Goal: Use online tool/utility: Utilize a website feature to perform a specific function

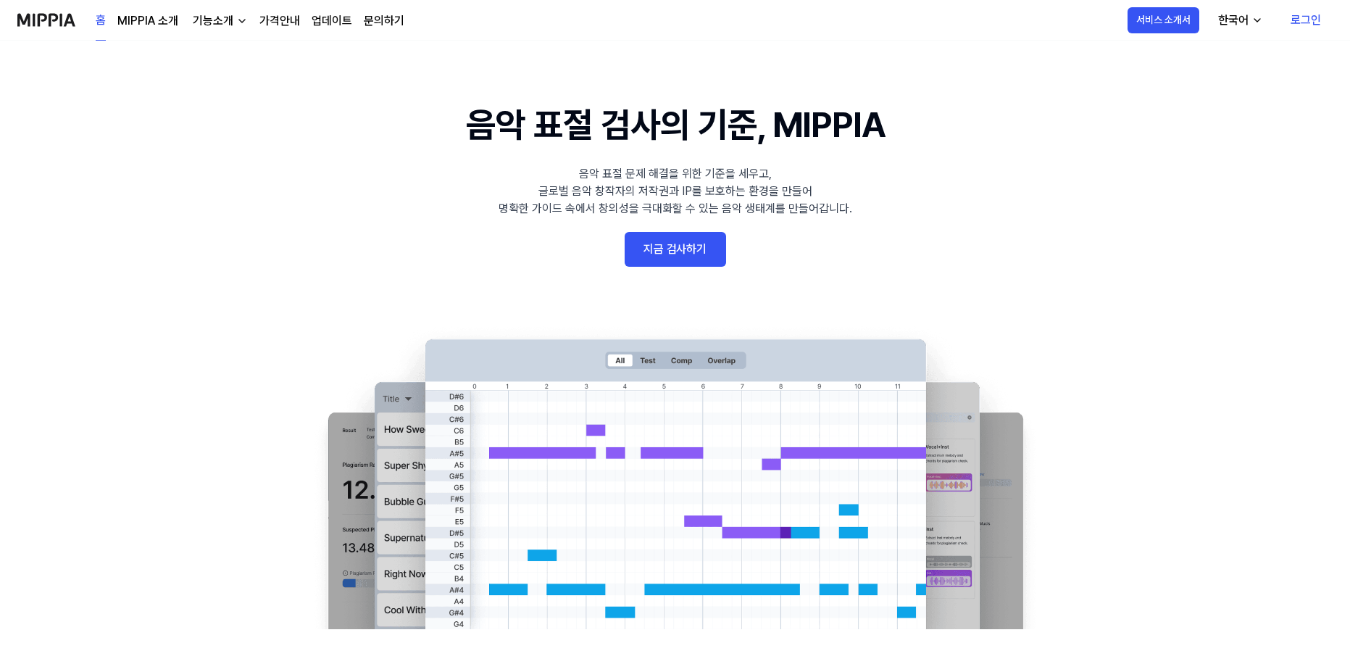
click at [1307, 22] on link "로그인" at bounding box center [1306, 20] width 54 height 41
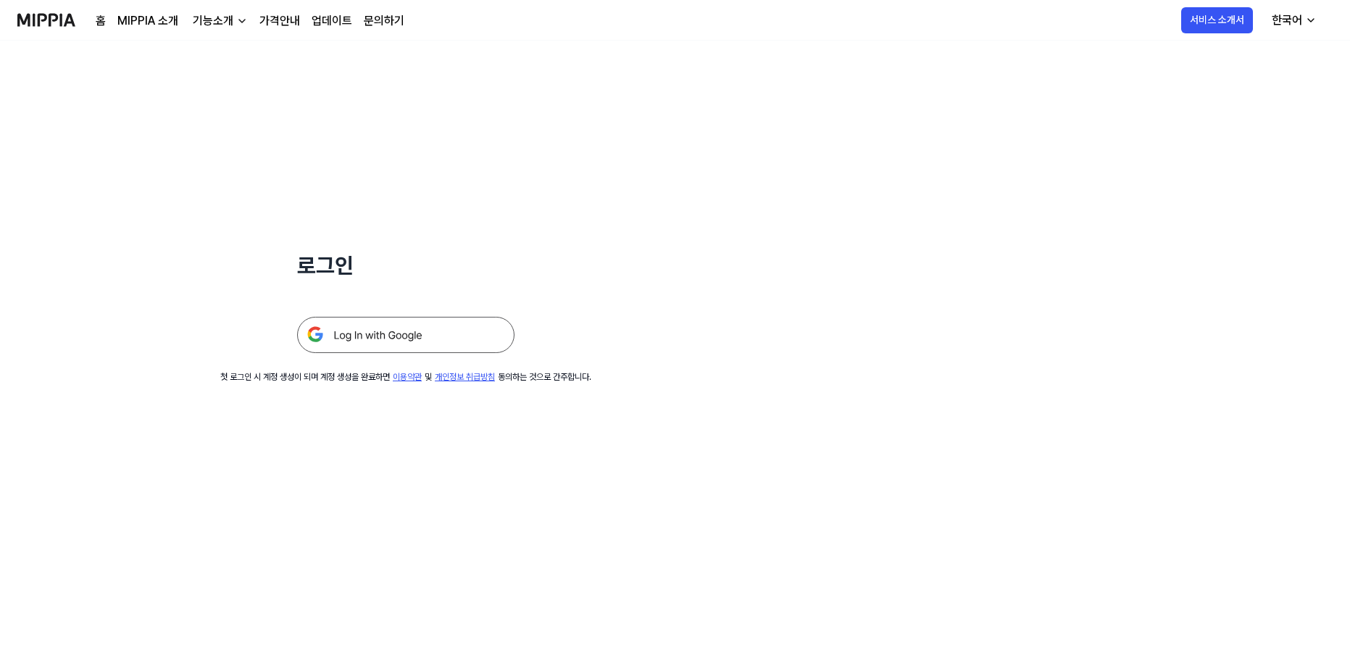
click at [401, 335] on img at bounding box center [405, 335] width 217 height 36
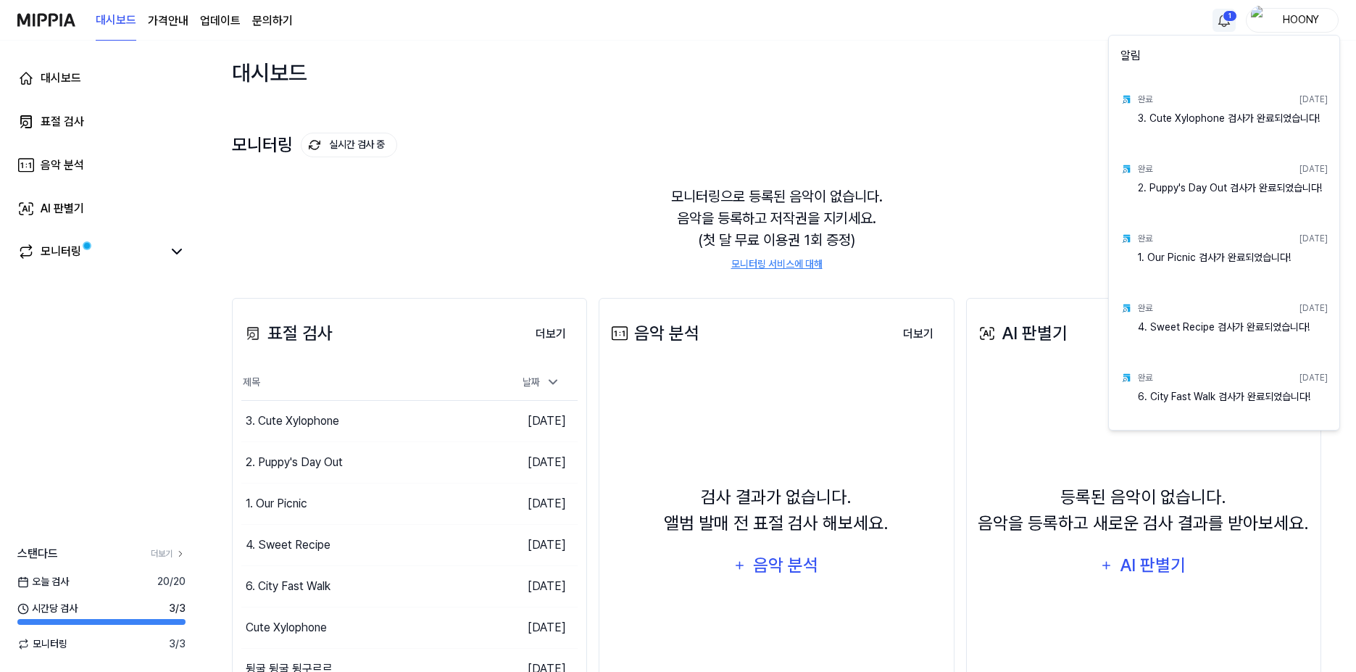
click at [1227, 17] on html "대시보드 가격안내 업데이트 문의하기 1 HOONY 대시보드 표절 검사 음악 분석 AI 판별기 모니터링 스탠다드 더보기 [DATE] 검사 20 …" at bounding box center [678, 336] width 1356 height 672
click at [136, 468] on html "대시보드 가격안내 업데이트 문의하기 HOONY 대시보드 표절 검사 음악 분석 AI 판별기 모니터링 스탠다드 더보기 [DATE] 검사 20 / …" at bounding box center [678, 336] width 1356 height 672
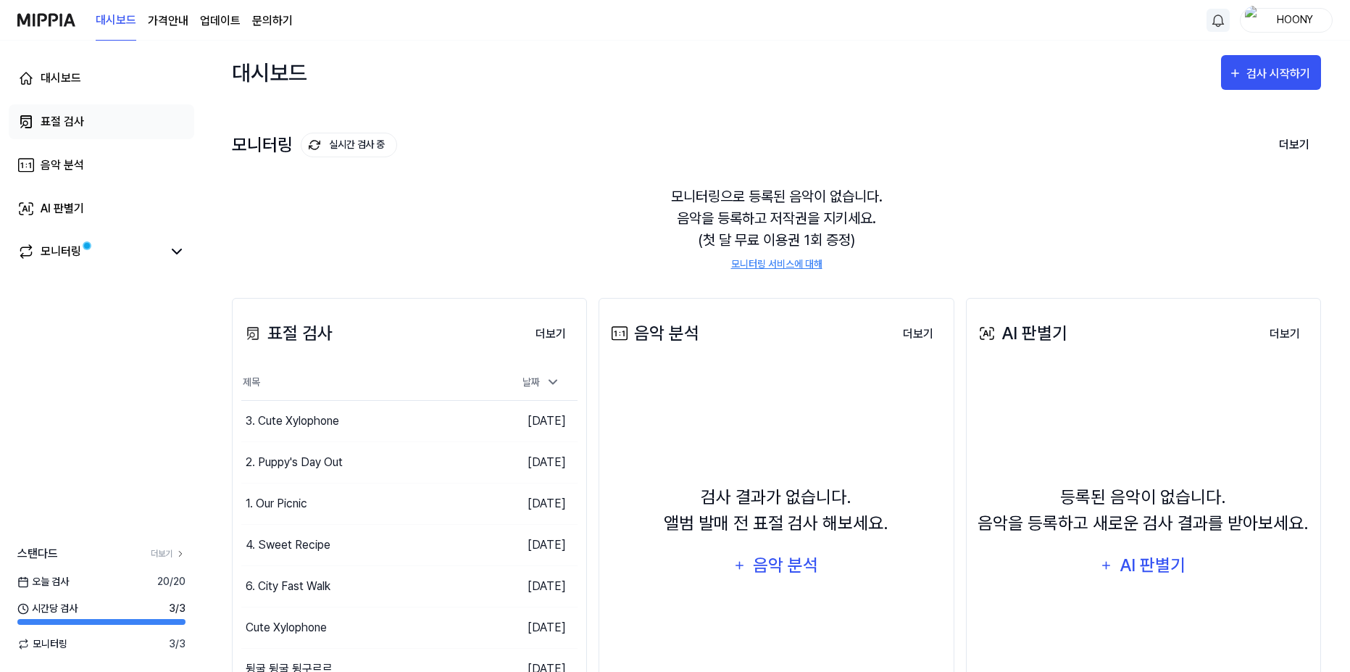
click at [78, 126] on div "표절 검사" at bounding box center [62, 121] width 43 height 17
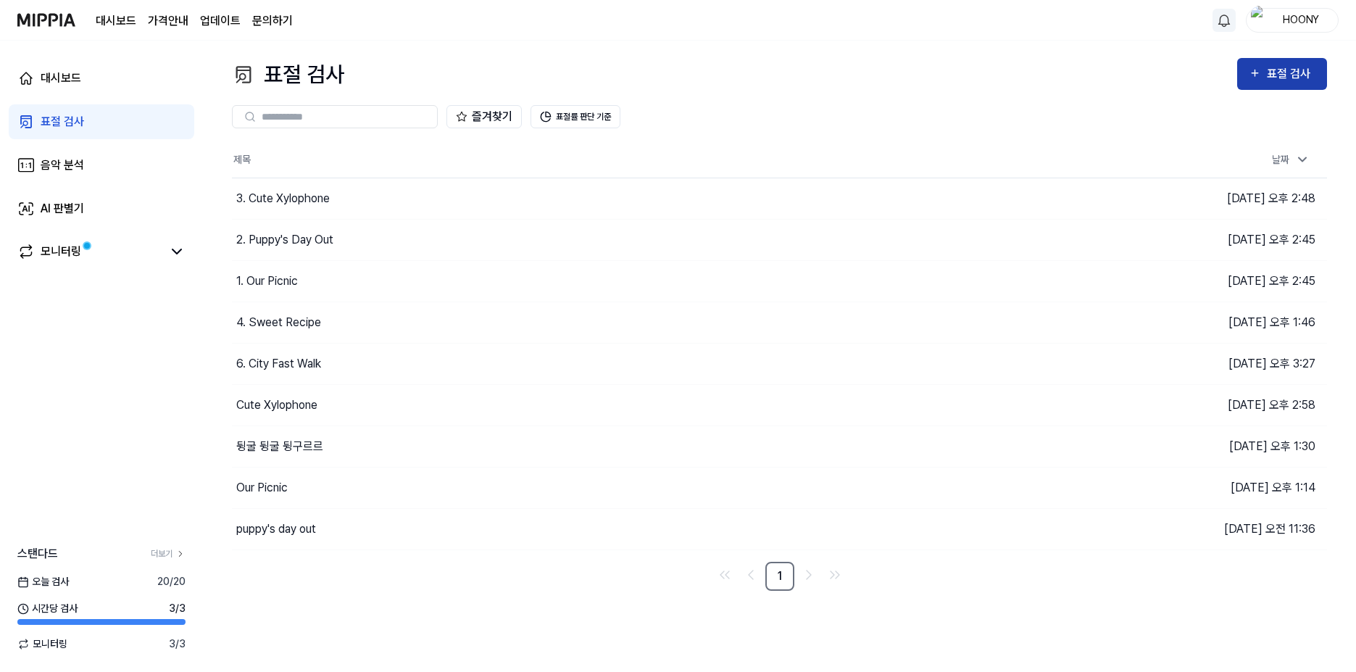
click at [1253, 68] on icon "button" at bounding box center [1254, 72] width 12 height 17
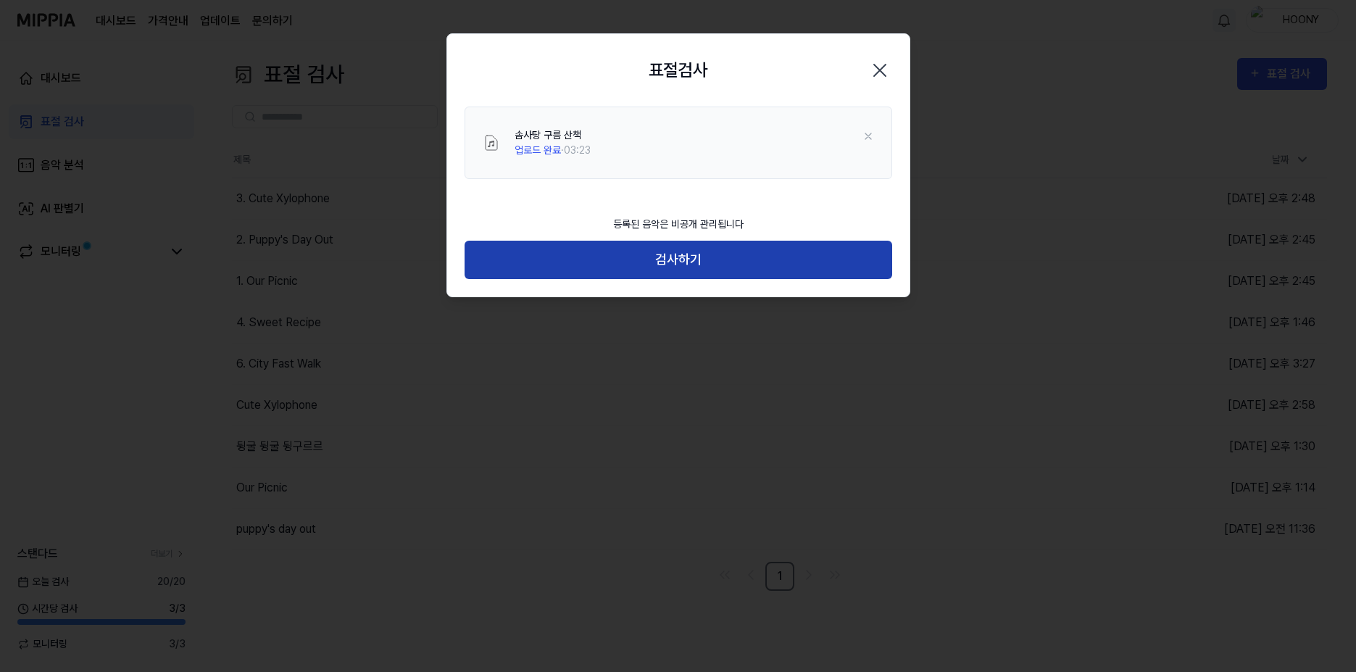
click at [714, 267] on button "검사하기" at bounding box center [677, 260] width 427 height 38
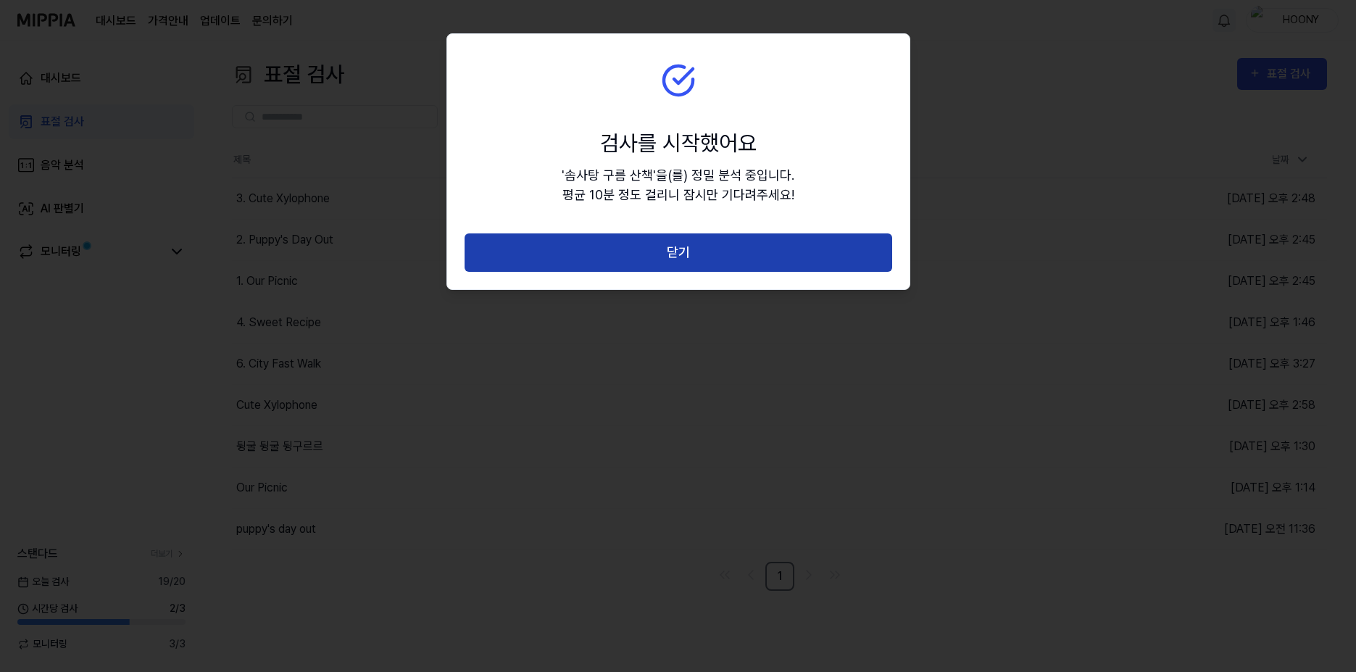
click at [759, 259] on button "닫기" at bounding box center [677, 252] width 427 height 38
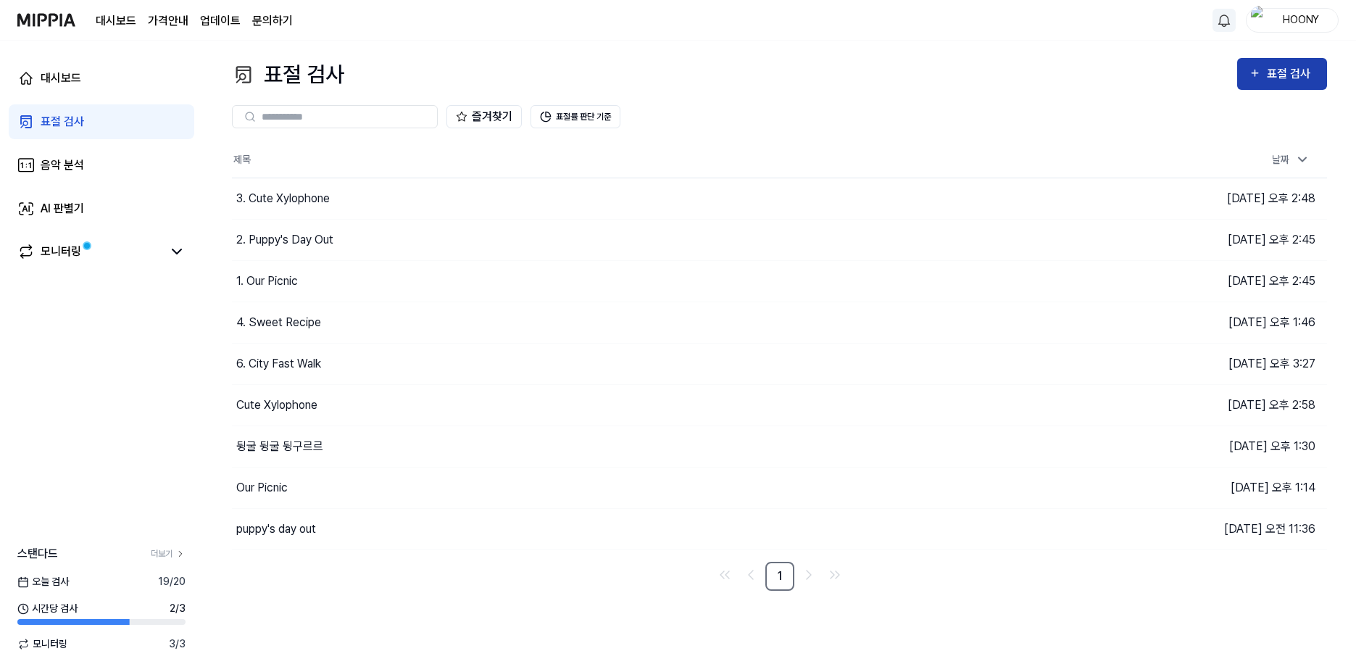
click at [1300, 79] on div "표절 검사" at bounding box center [1290, 73] width 49 height 19
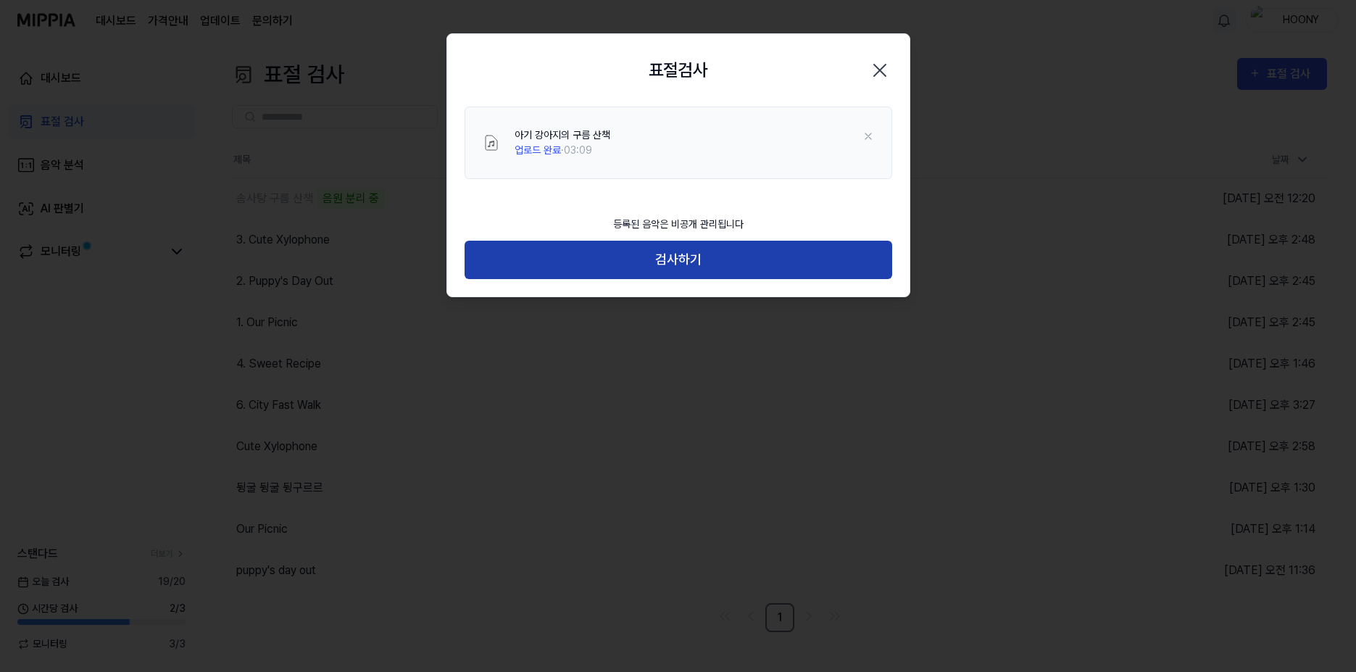
click at [687, 251] on button "검사하기" at bounding box center [677, 260] width 427 height 38
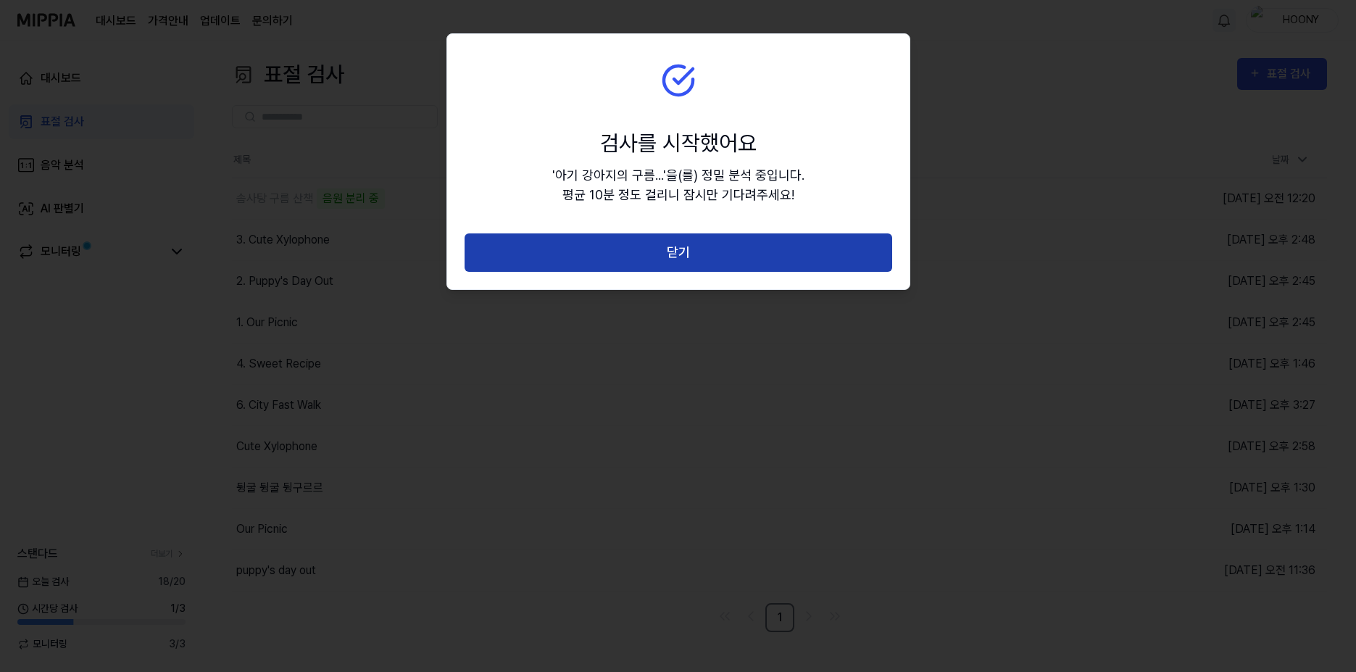
click at [702, 256] on button "닫기" at bounding box center [677, 252] width 427 height 38
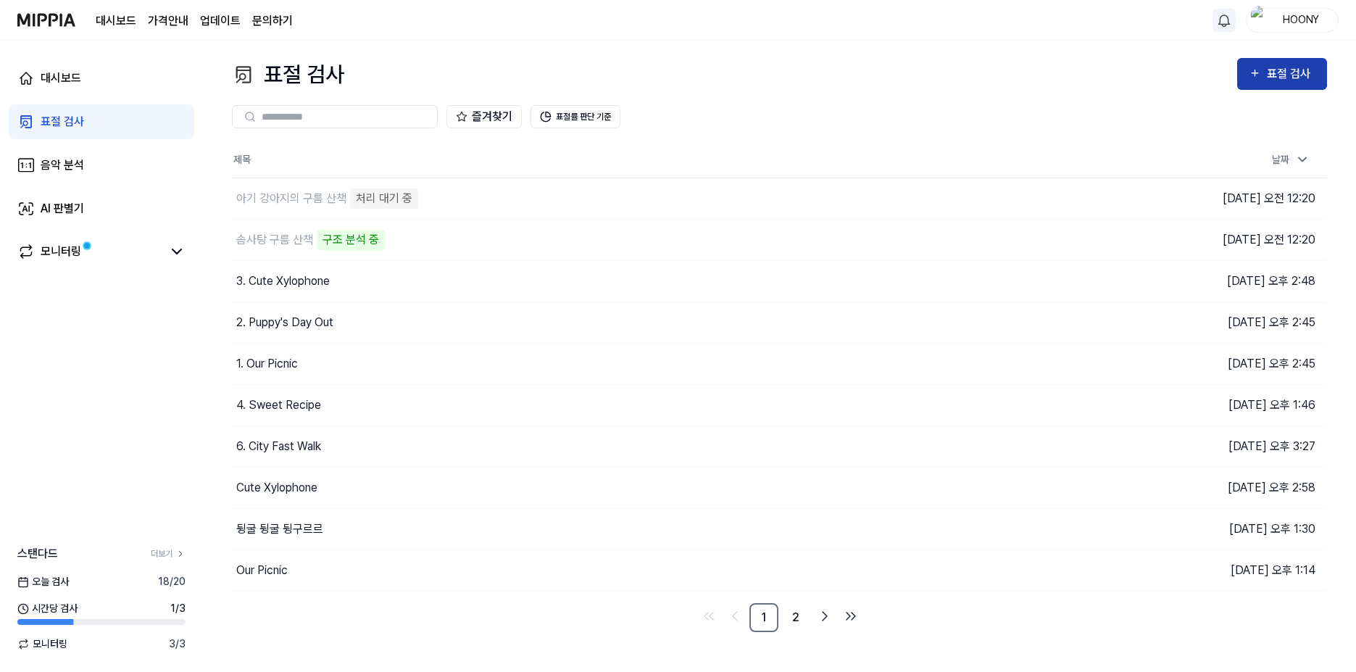
click at [1280, 75] on div "표절 검사" at bounding box center [1290, 73] width 49 height 19
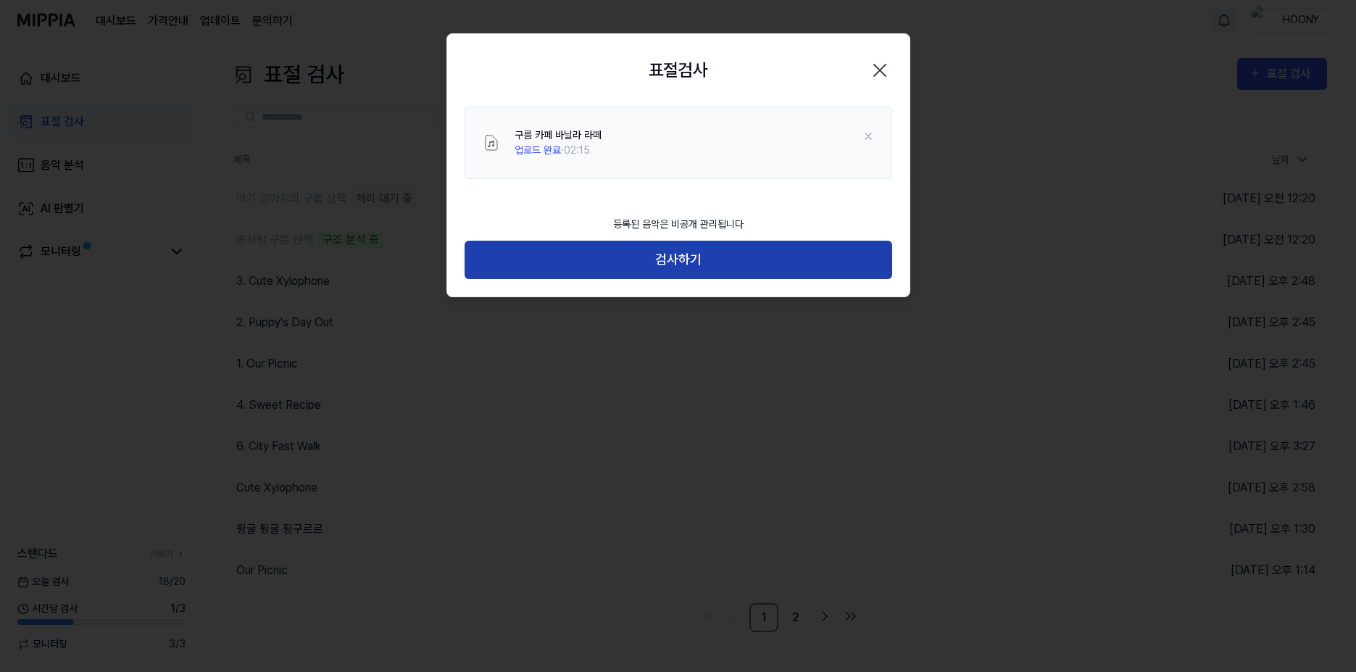
click at [734, 279] on button "검사하기" at bounding box center [677, 260] width 427 height 38
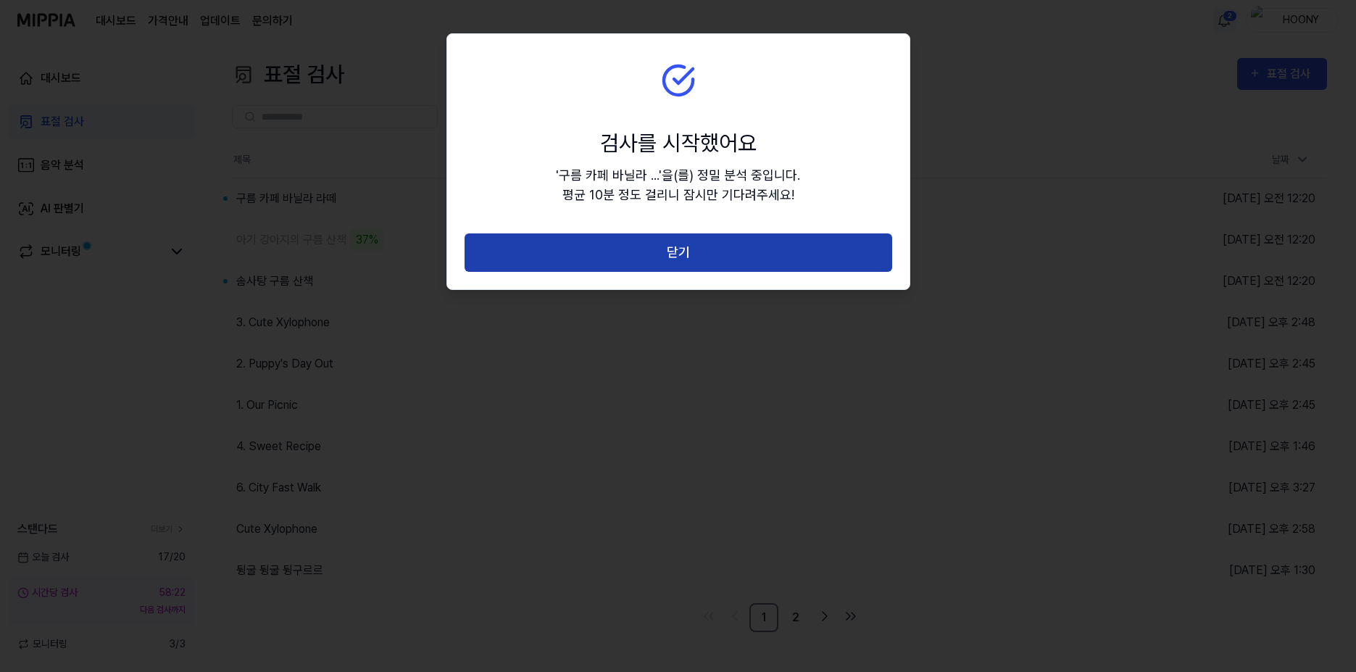
click at [635, 262] on button "닫기" at bounding box center [677, 252] width 427 height 38
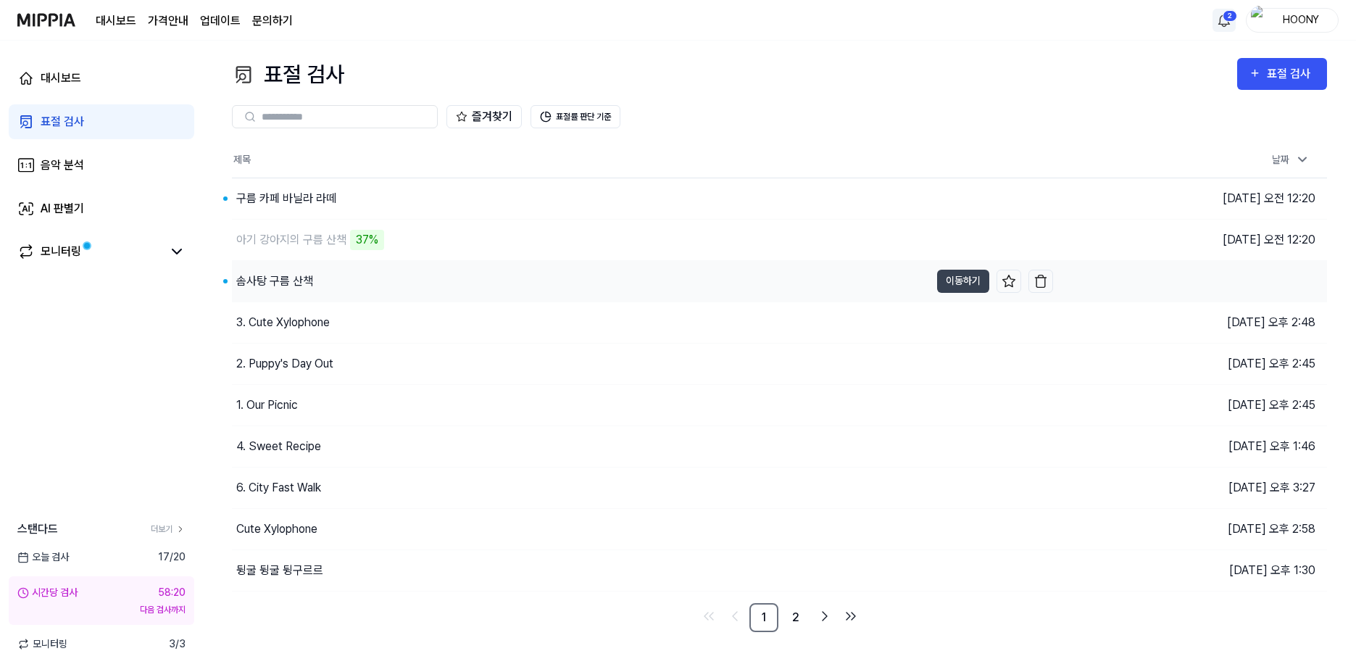
click at [371, 284] on div "솜사탕 구름 산책" at bounding box center [581, 281] width 698 height 41
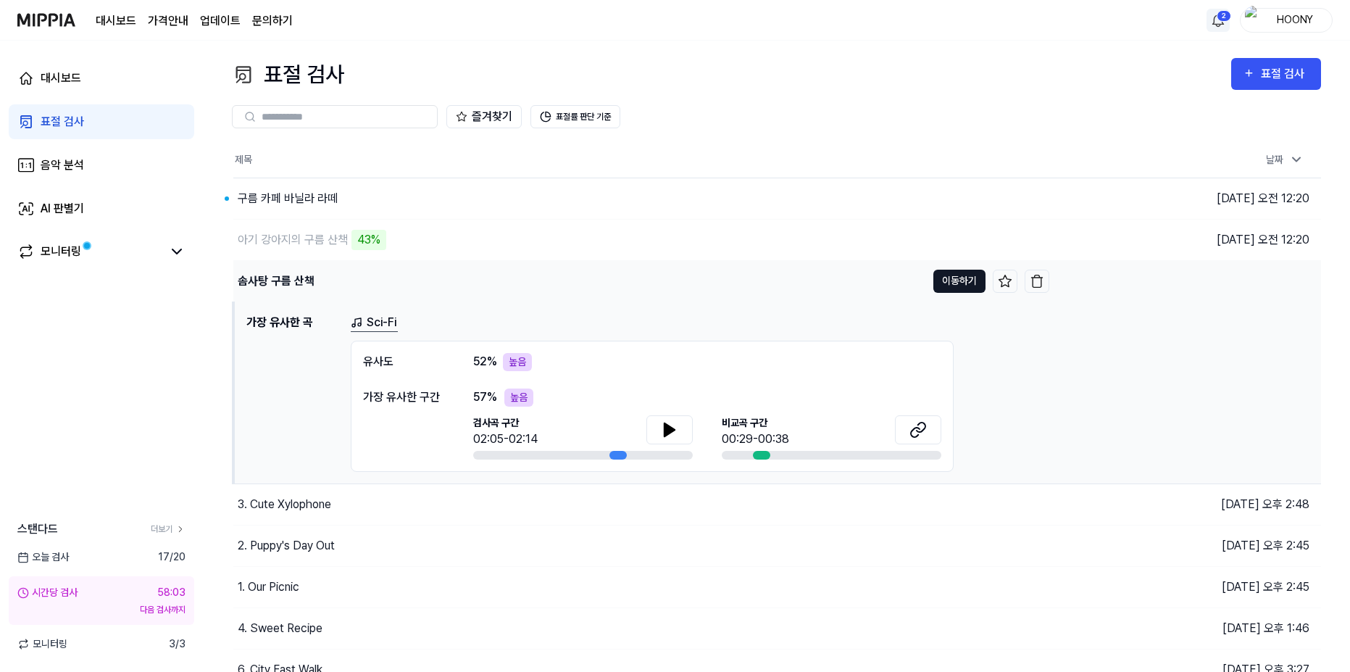
click at [967, 288] on button "이동하기" at bounding box center [959, 281] width 52 height 23
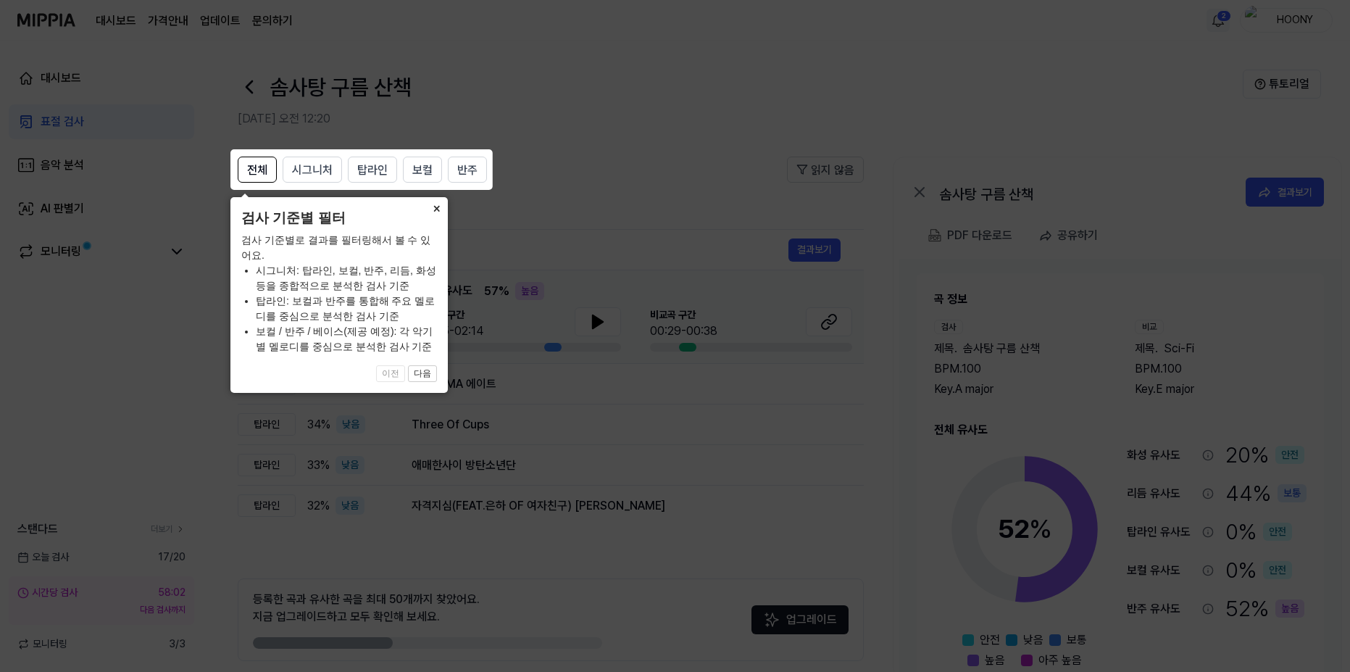
click at [438, 209] on button "×" at bounding box center [436, 207] width 23 height 20
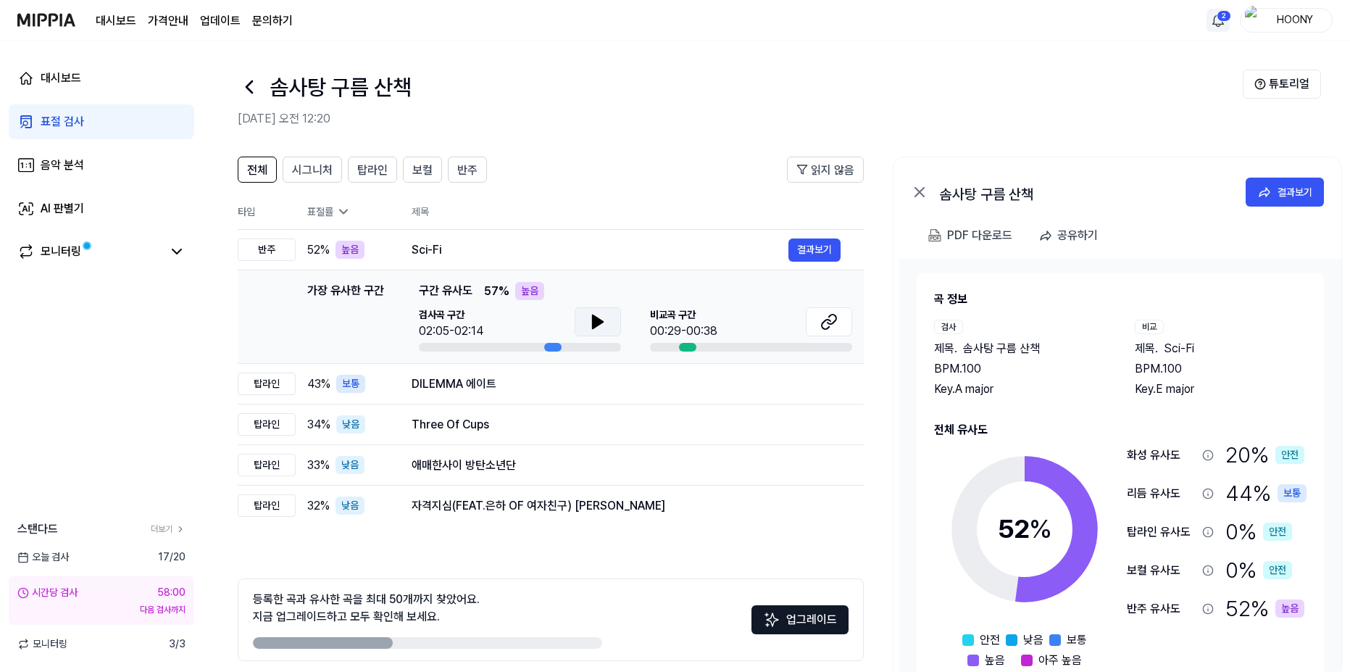
click at [593, 319] on icon at bounding box center [598, 321] width 10 height 13
click at [601, 318] on icon at bounding box center [600, 322] width 3 height 12
click at [831, 309] on button at bounding box center [829, 321] width 46 height 29
click at [610, 320] on button at bounding box center [598, 321] width 46 height 29
click at [610, 319] on button at bounding box center [598, 321] width 46 height 29
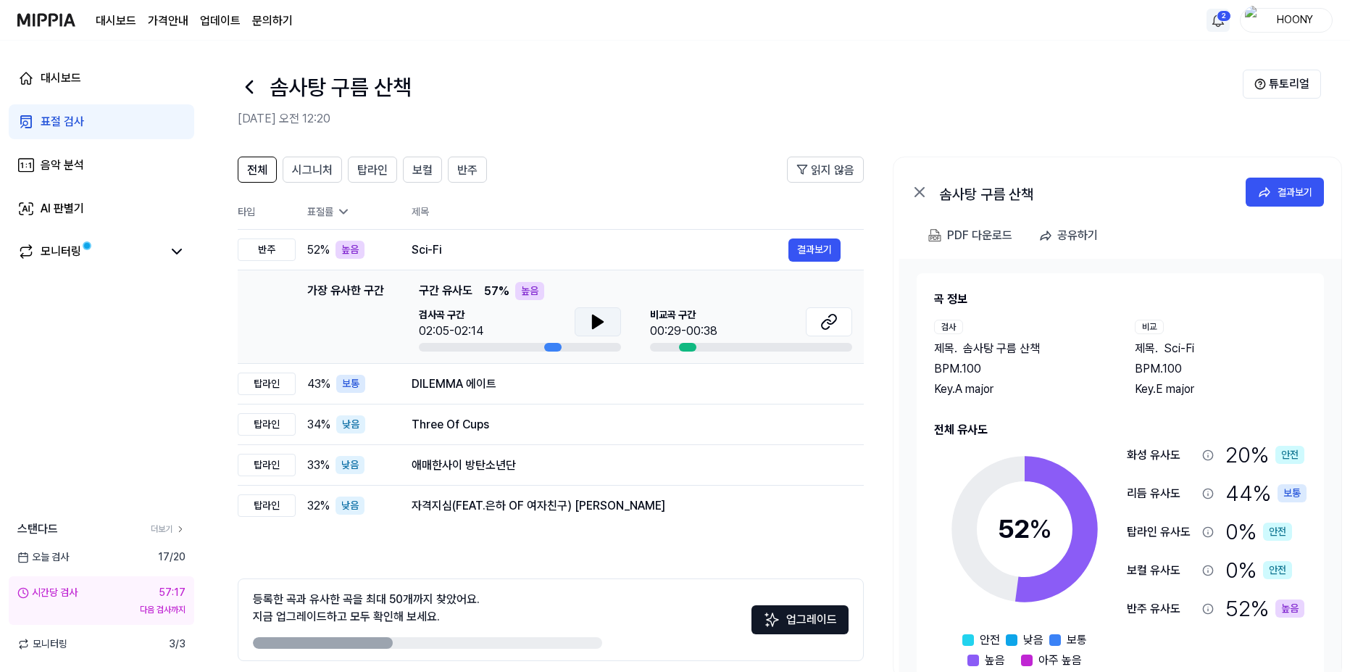
click at [611, 314] on button at bounding box center [598, 321] width 46 height 29
click at [610, 314] on button at bounding box center [598, 321] width 46 height 29
click at [572, 320] on div "검사곡 구간 02:05-02:14" at bounding box center [520, 323] width 202 height 33
click at [593, 318] on icon at bounding box center [598, 321] width 10 height 13
click at [591, 319] on icon at bounding box center [597, 321] width 17 height 17
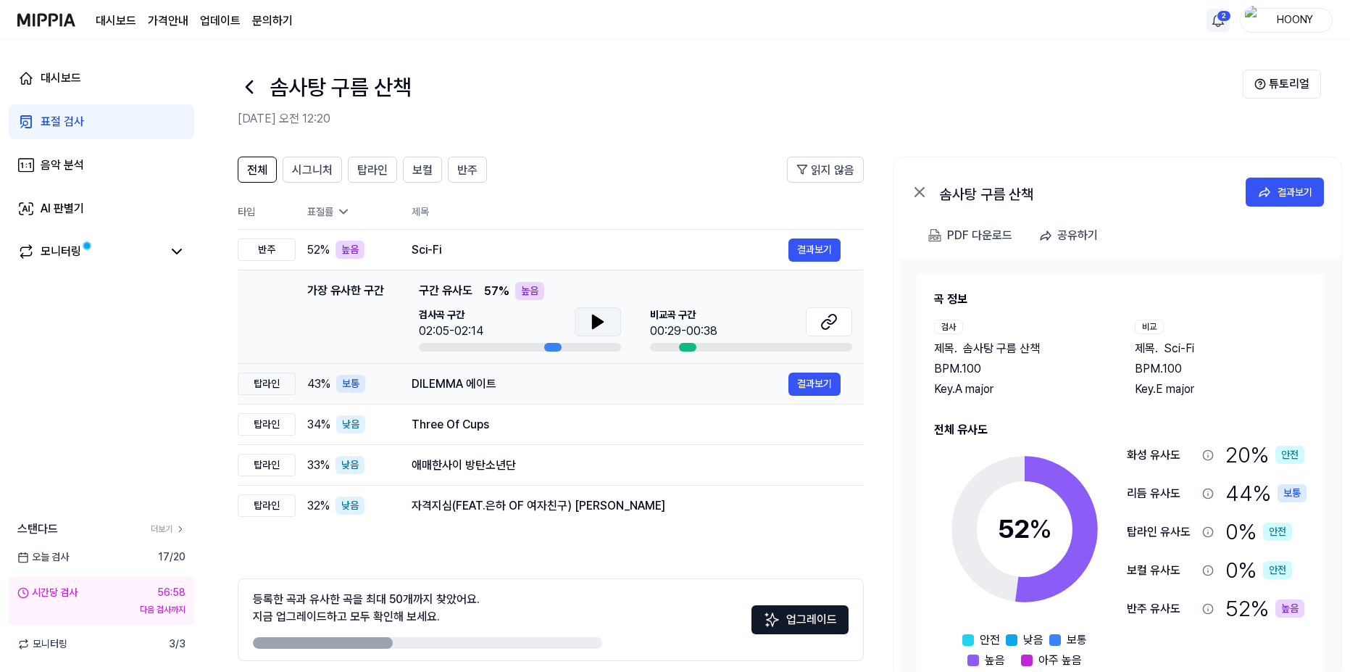
click at [525, 387] on div "DILEMMA 에이트" at bounding box center [600, 383] width 377 height 17
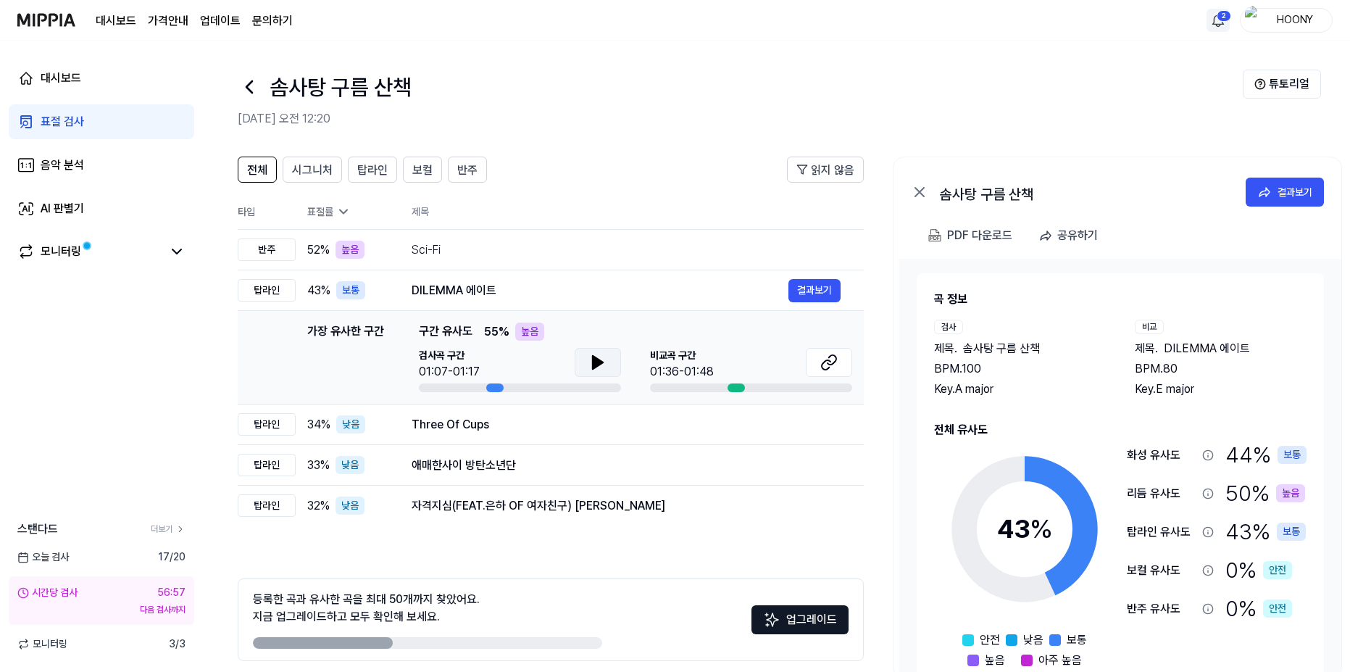
click at [600, 360] on icon at bounding box center [598, 362] width 10 height 13
click at [604, 365] on icon at bounding box center [597, 362] width 17 height 17
click at [548, 464] on div "애매한사이 방탄소년단" at bounding box center [600, 464] width 377 height 17
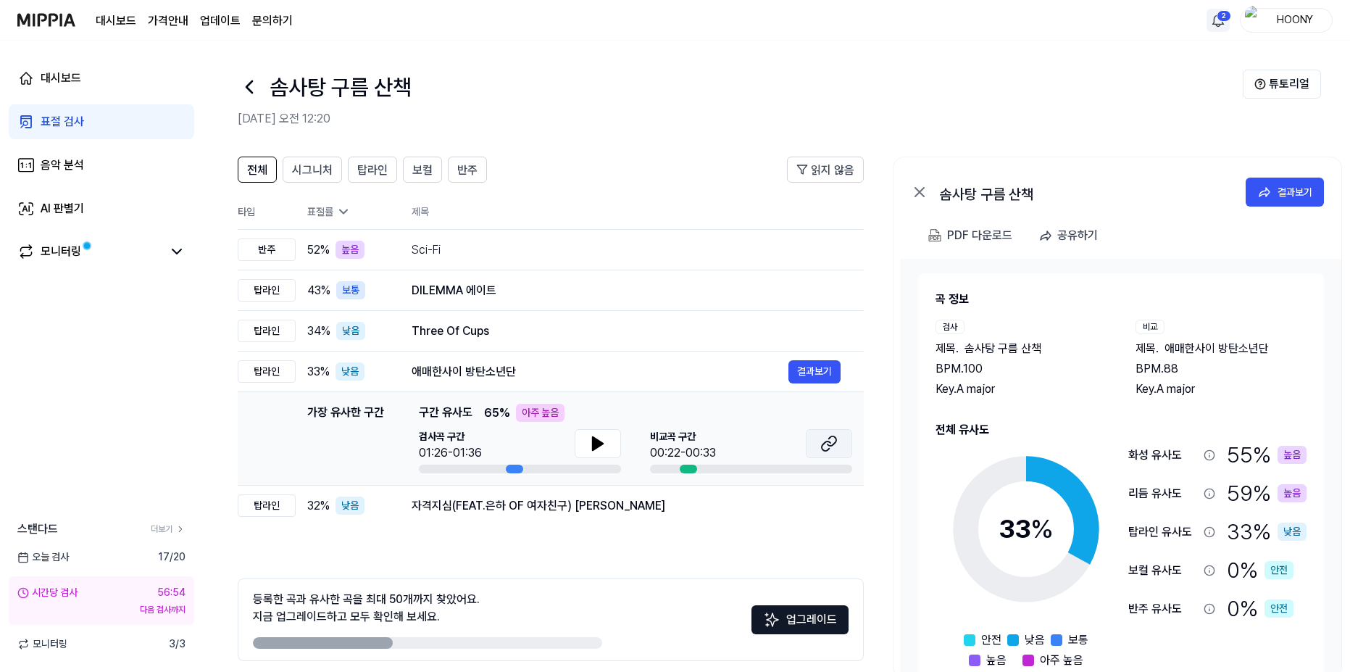
click at [824, 447] on icon at bounding box center [828, 443] width 17 height 17
click at [577, 441] on button at bounding box center [598, 443] width 46 height 29
click at [594, 447] on icon at bounding box center [594, 444] width 3 height 12
click at [45, 120] on div "표절 검사" at bounding box center [62, 121] width 43 height 17
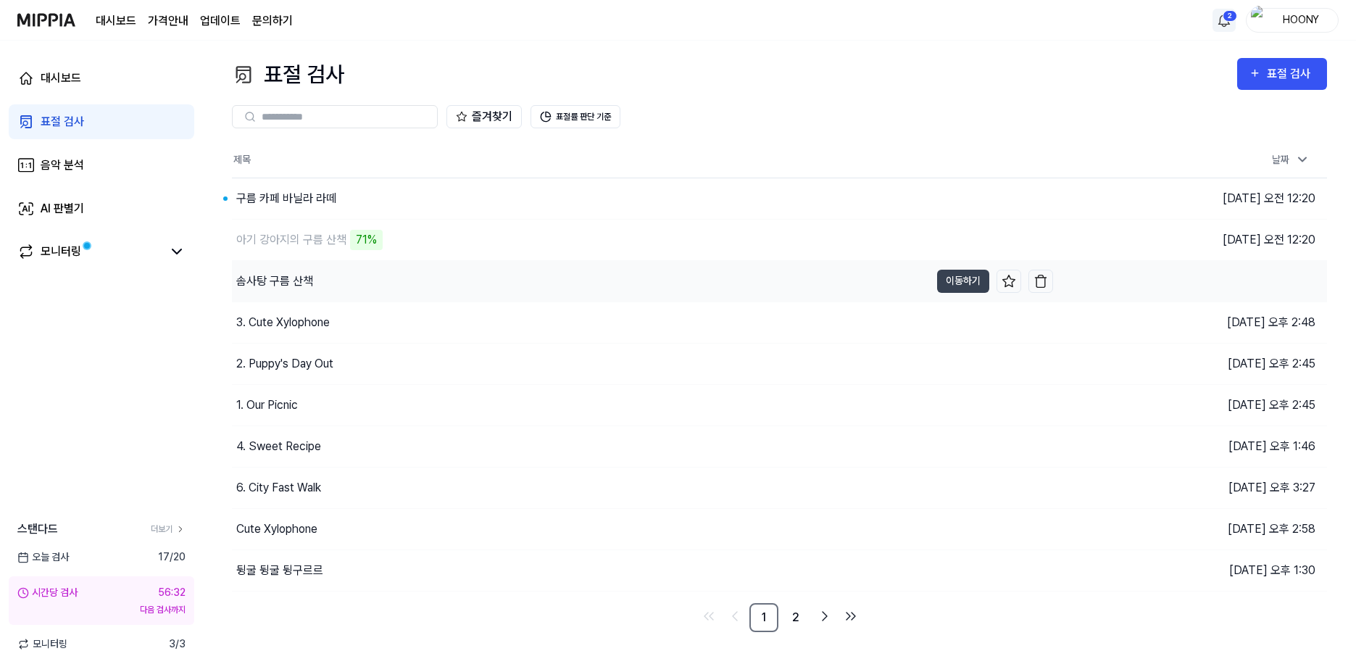
click at [341, 277] on div "솜사탕 구름 산책" at bounding box center [581, 281] width 698 height 41
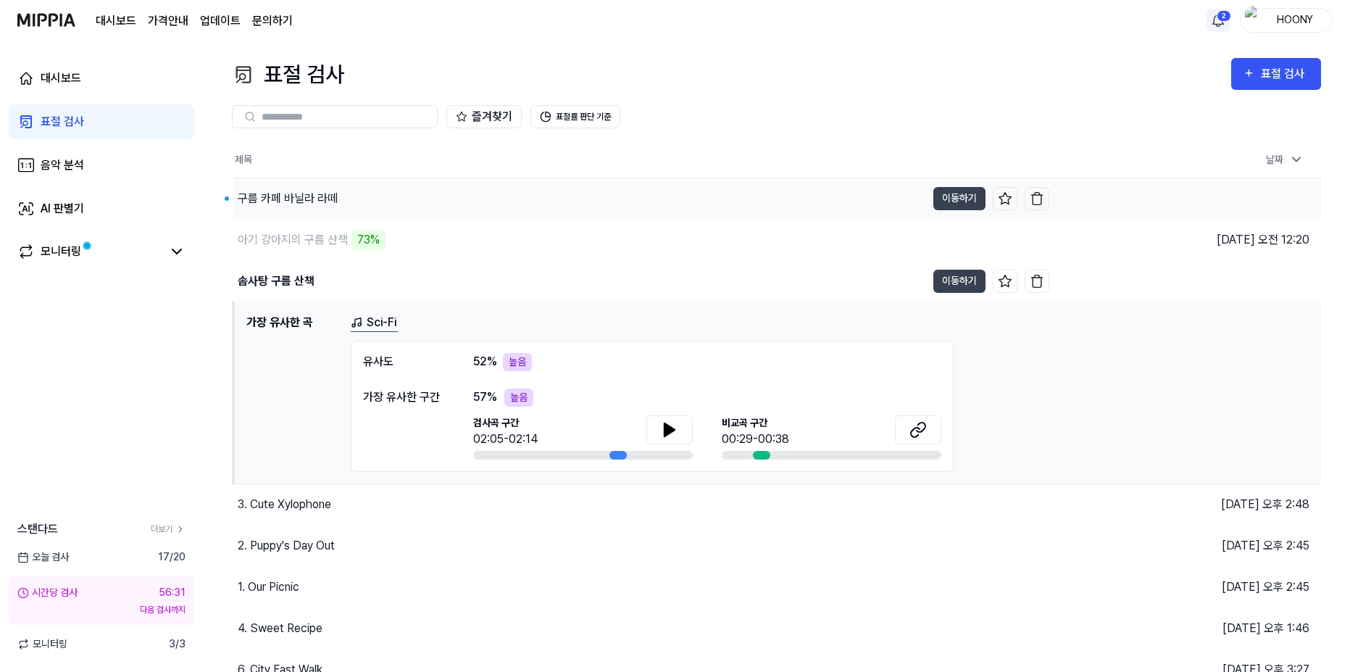
click at [333, 195] on div "구름 카페 바닐라 라떼" at bounding box center [288, 198] width 100 height 17
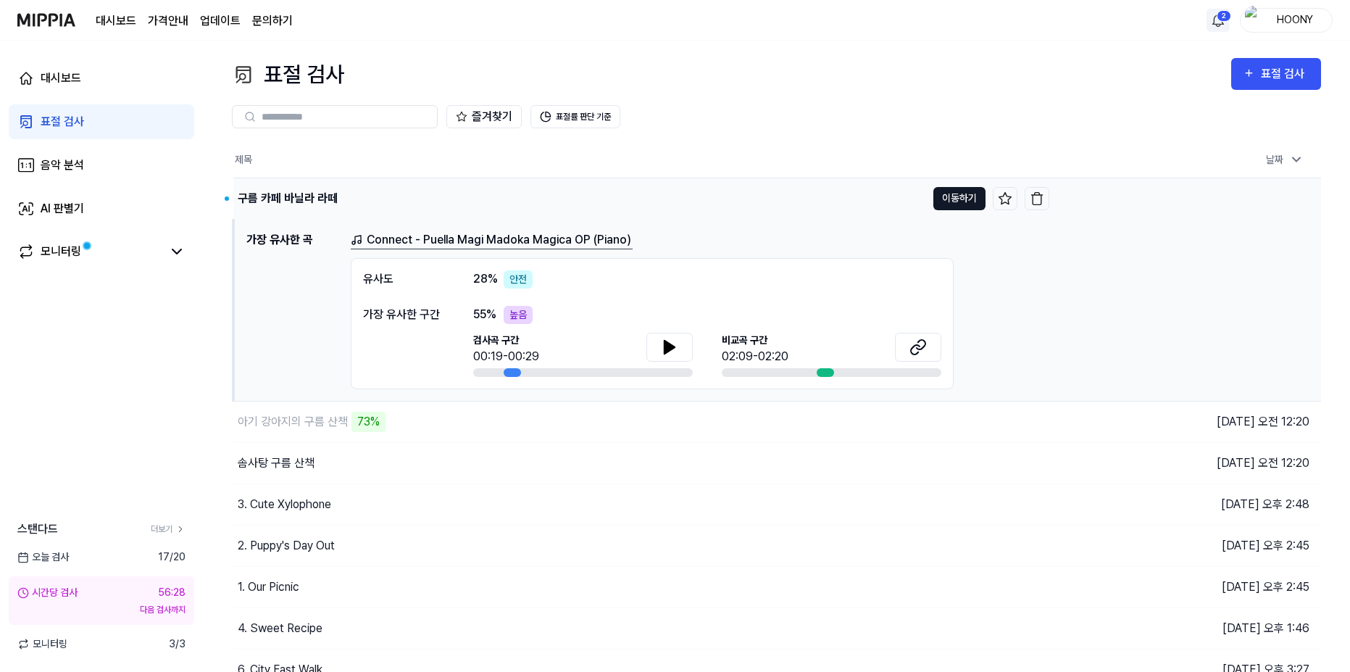
click at [964, 197] on button "이동하기" at bounding box center [959, 198] width 52 height 23
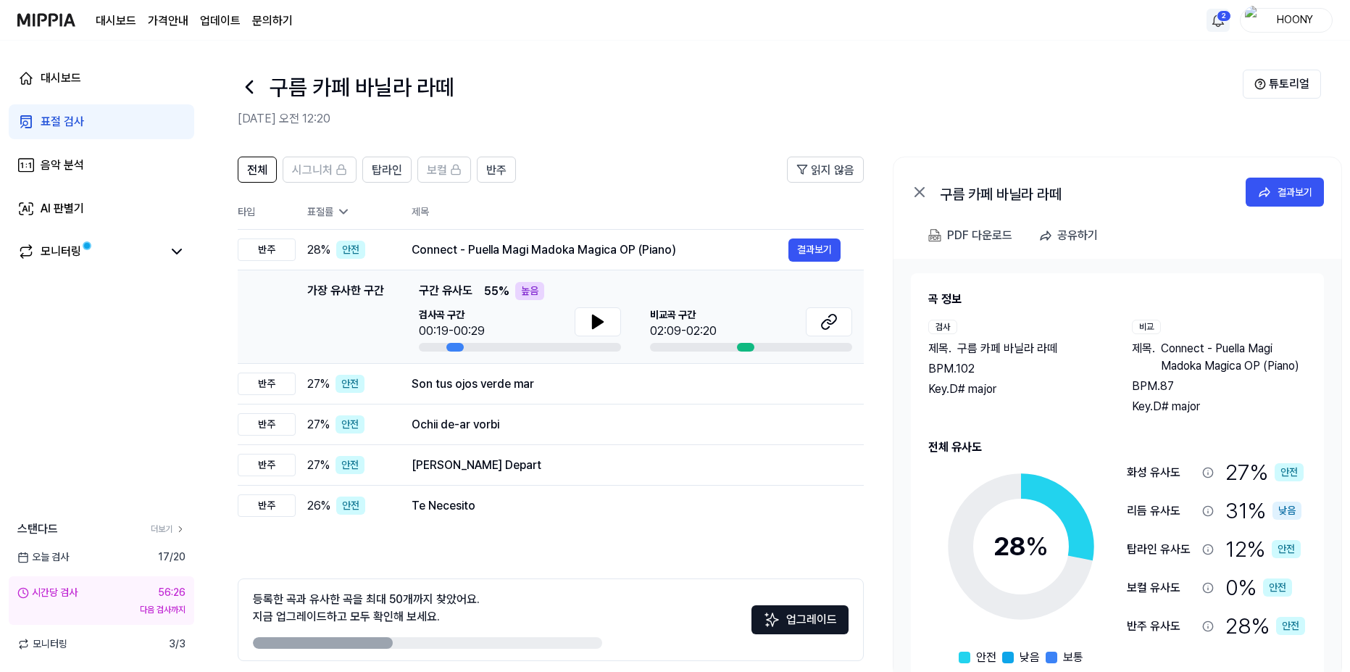
click at [572, 311] on div "검사곡 구간 00:19-00:29" at bounding box center [520, 323] width 202 height 33
click at [585, 315] on button at bounding box center [598, 321] width 46 height 29
click at [605, 326] on icon at bounding box center [597, 321] width 17 height 17
click at [828, 328] on icon at bounding box center [826, 324] width 9 height 9
click at [605, 330] on icon at bounding box center [597, 321] width 17 height 17
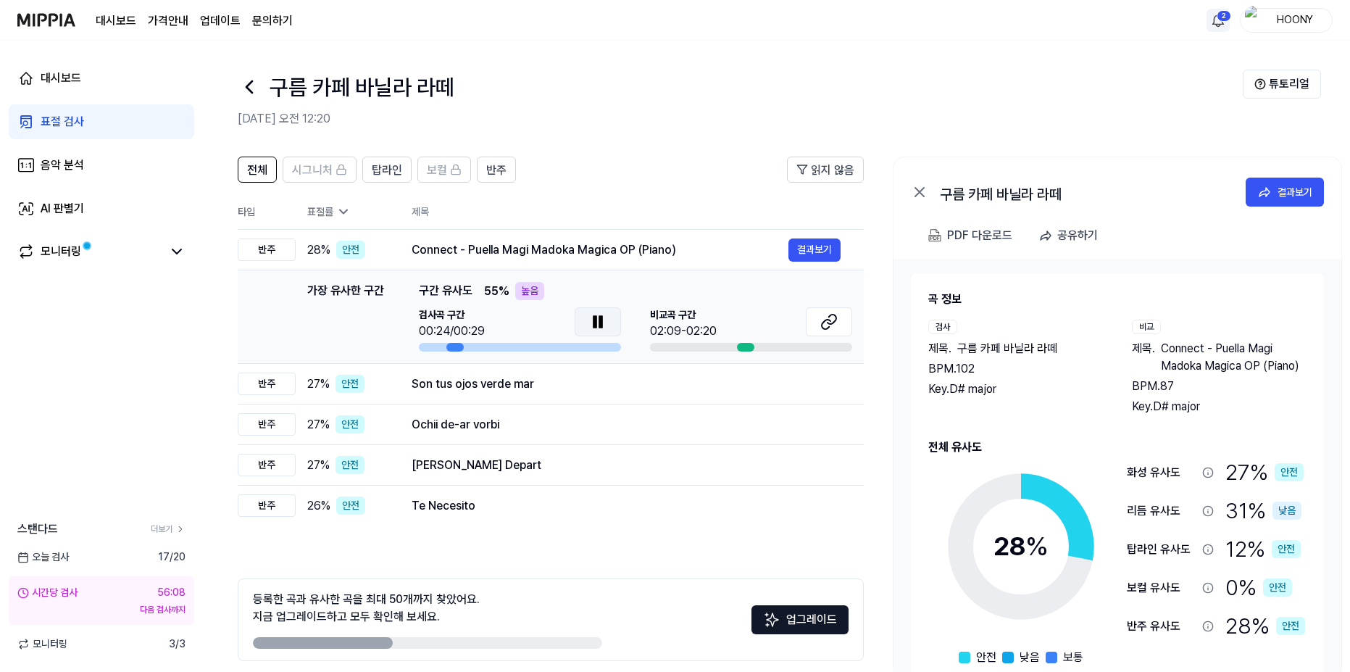
click at [604, 326] on icon at bounding box center [597, 321] width 17 height 17
click at [593, 313] on icon at bounding box center [597, 321] width 17 height 17
click at [99, 122] on link "표절 검사" at bounding box center [101, 121] width 185 height 35
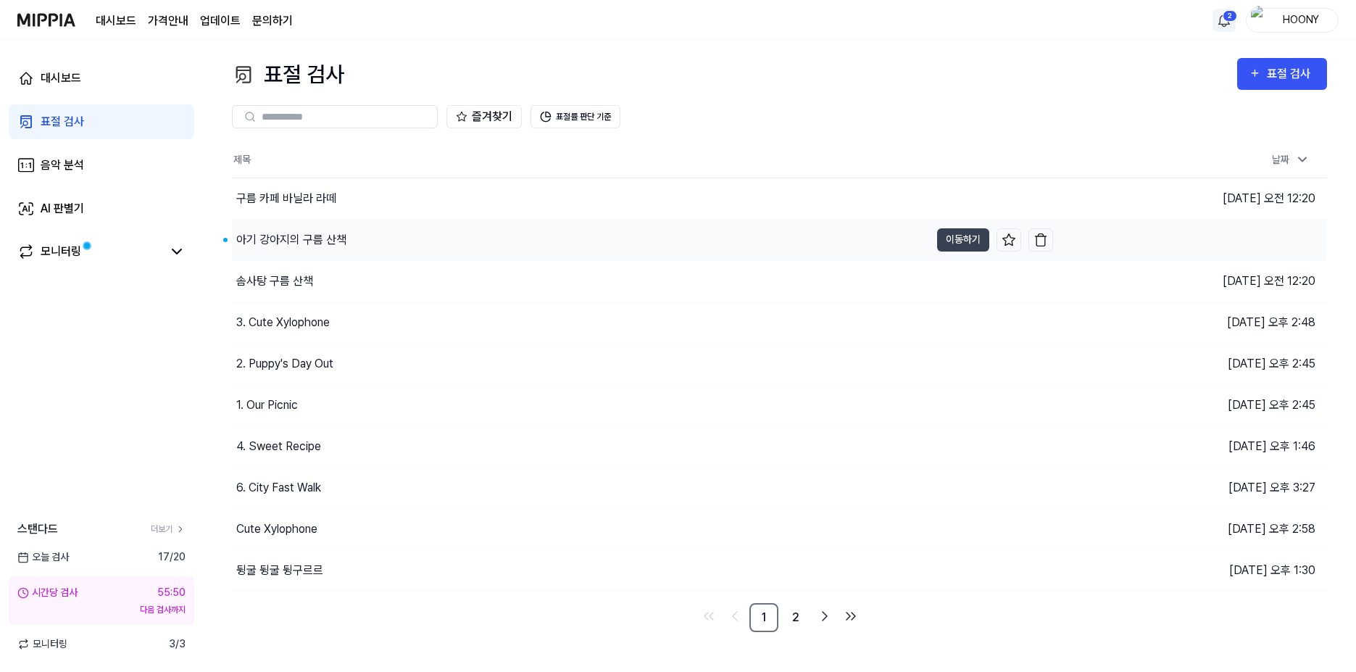
click at [333, 239] on div "아기 강아지의 구름 산책" at bounding box center [291, 239] width 110 height 17
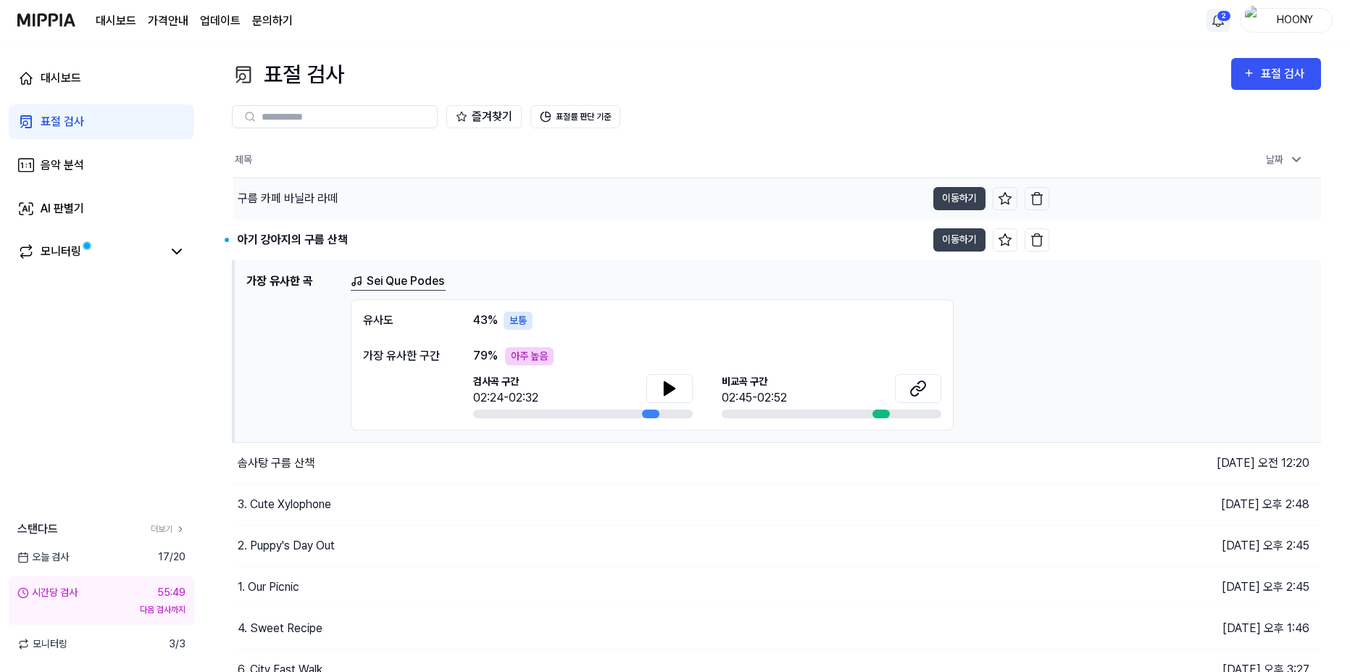
click at [329, 198] on div "구름 카페 바닐라 라떼" at bounding box center [288, 198] width 100 height 17
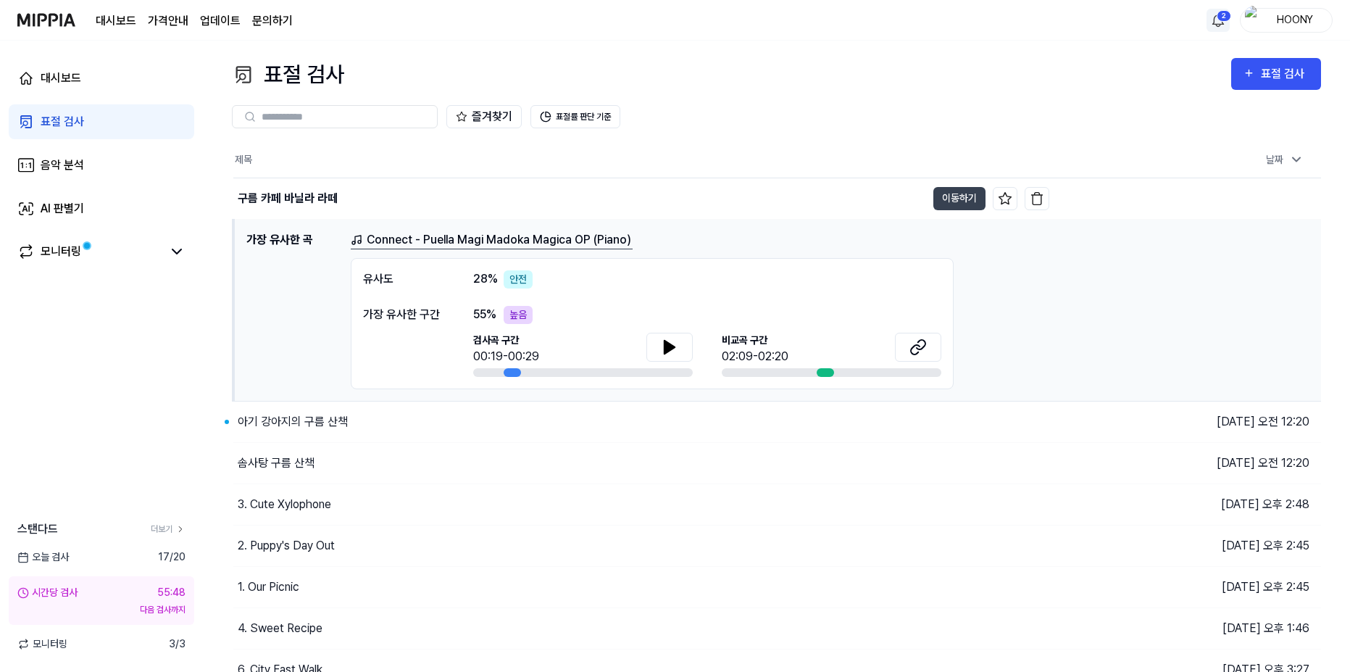
click at [330, 240] on h1 "가장 유사한 곡" at bounding box center [292, 310] width 93 height 158
click at [324, 238] on h1 "가장 유사한 곡" at bounding box center [292, 310] width 93 height 158
click at [299, 419] on div "아기 강아지의 구름 산책" at bounding box center [293, 421] width 110 height 17
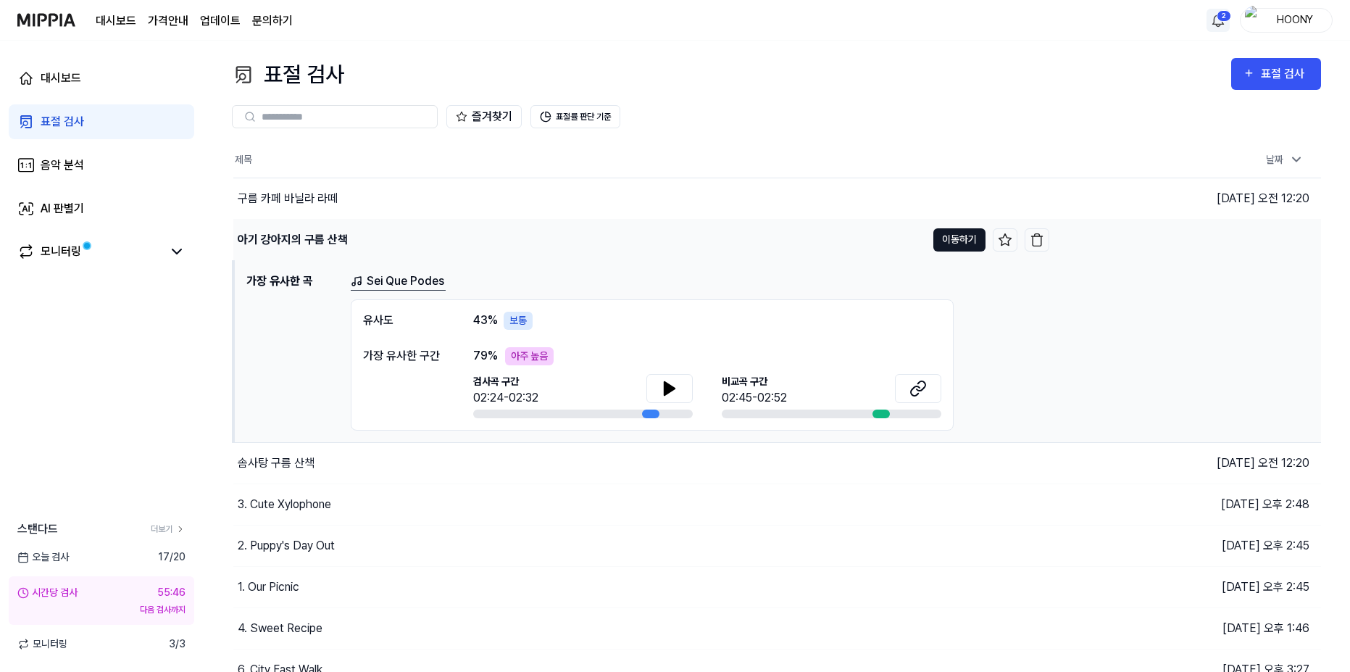
click at [953, 233] on button "이동하기" at bounding box center [959, 239] width 52 height 23
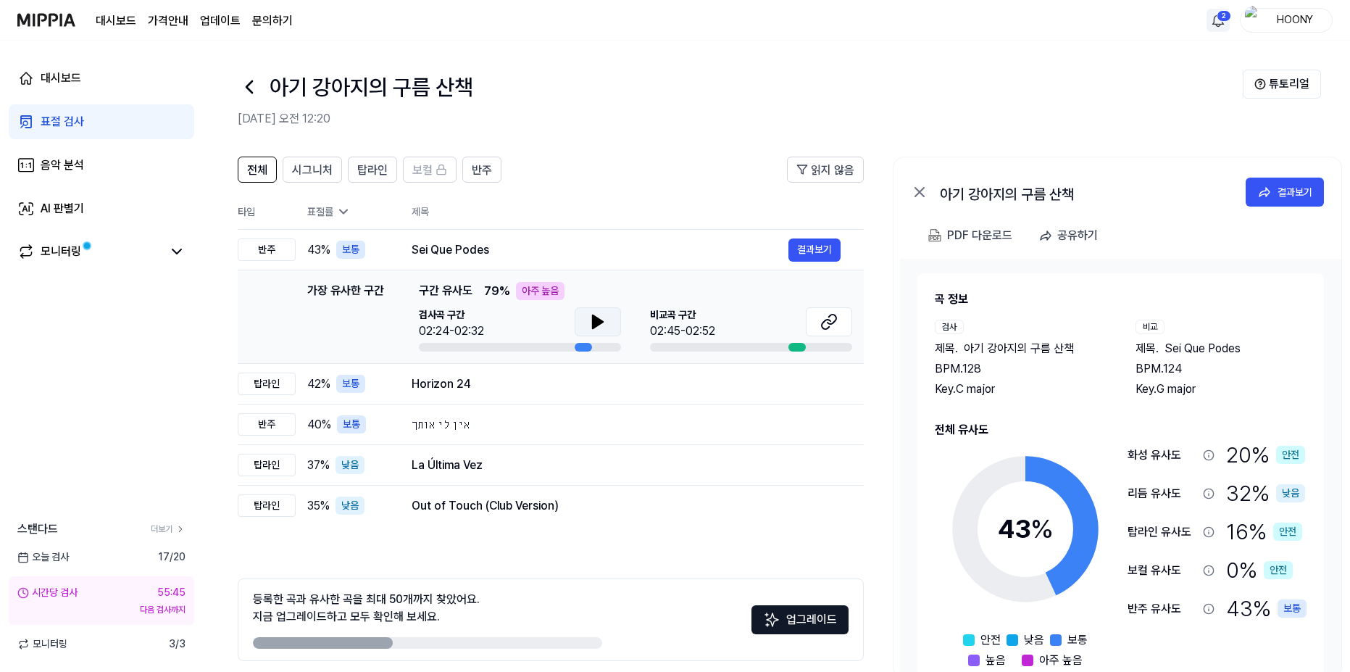
click at [576, 310] on button at bounding box center [598, 321] width 46 height 29
click at [594, 320] on icon at bounding box center [594, 322] width 3 height 12
click at [836, 320] on icon at bounding box center [831, 318] width 9 height 9
